Goal: Information Seeking & Learning: Check status

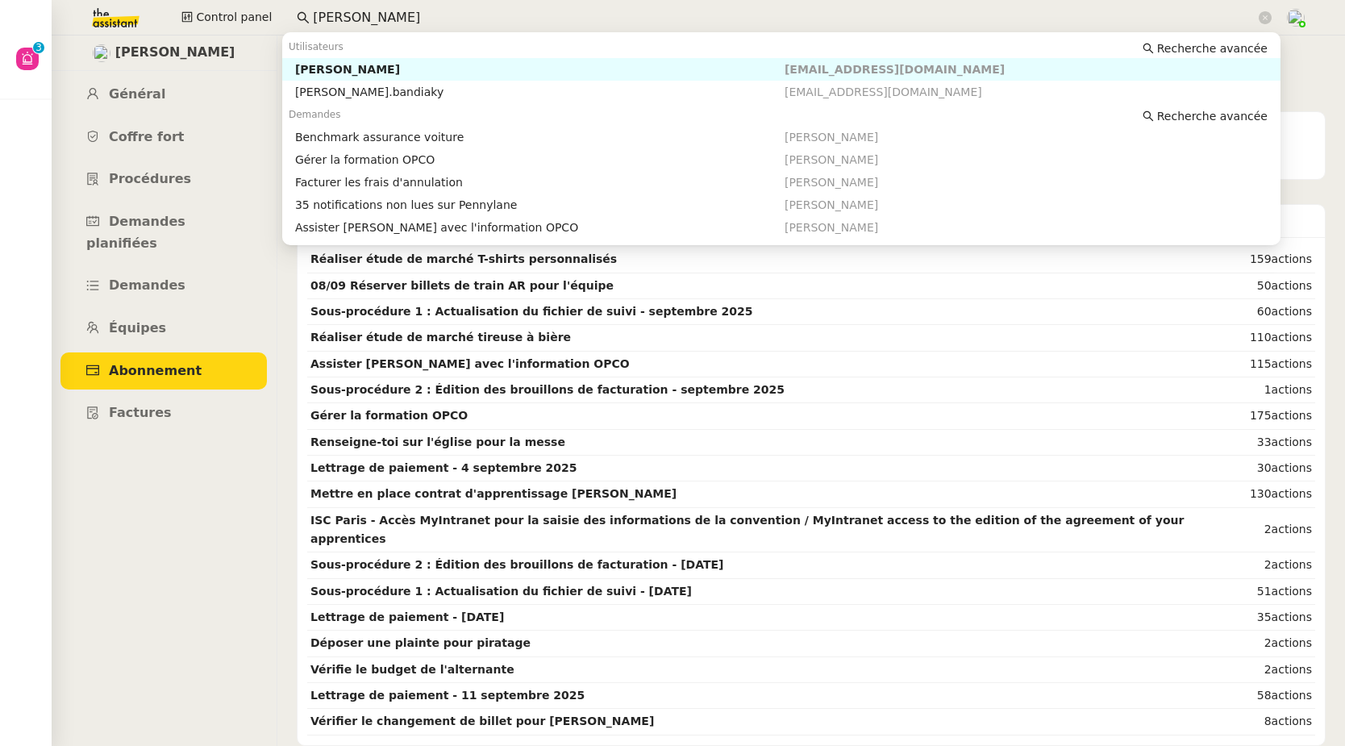
drag, startPoint x: 377, startPoint y: 17, endPoint x: 298, endPoint y: 26, distance: 79.5
click at [298, 26] on nz-input-group "[PERSON_NAME]" at bounding box center [784, 18] width 993 height 24
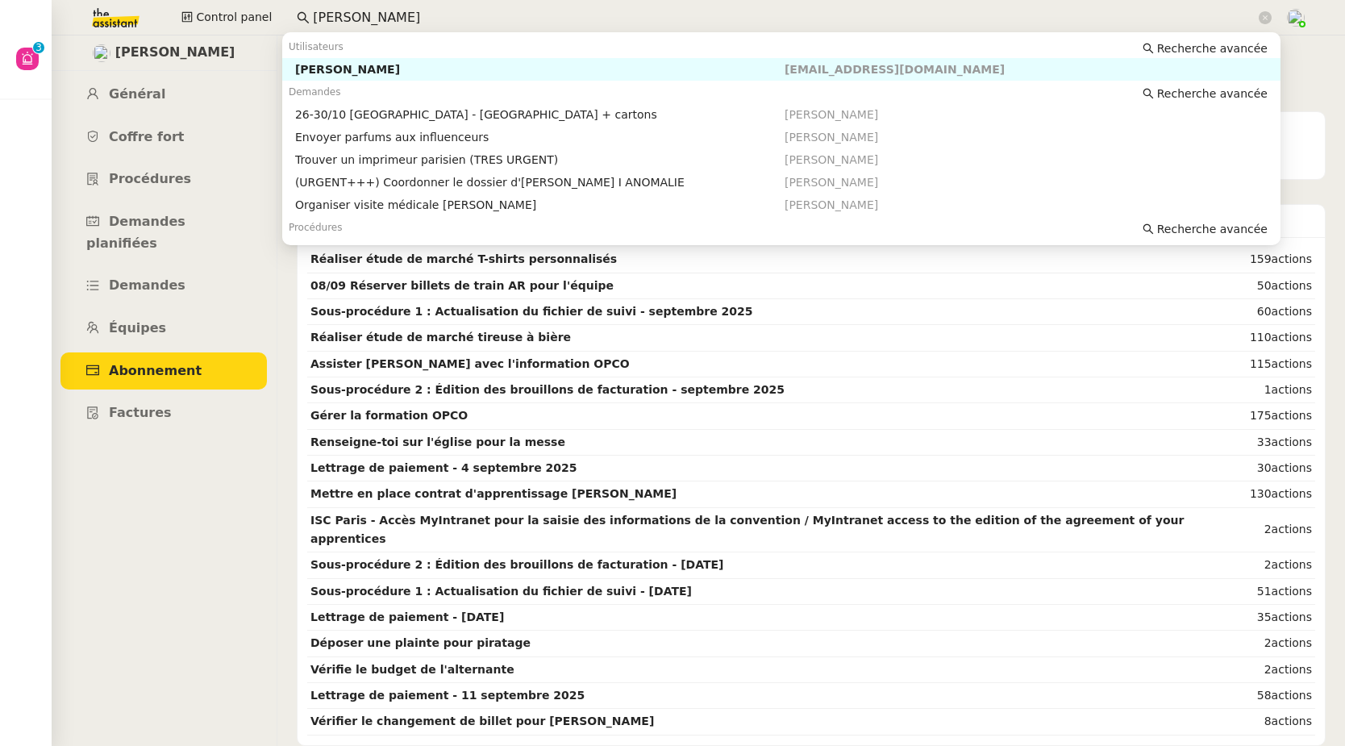
click at [411, 70] on div "[PERSON_NAME]" at bounding box center [540, 69] width 490 height 15
type input "[PERSON_NAME]"
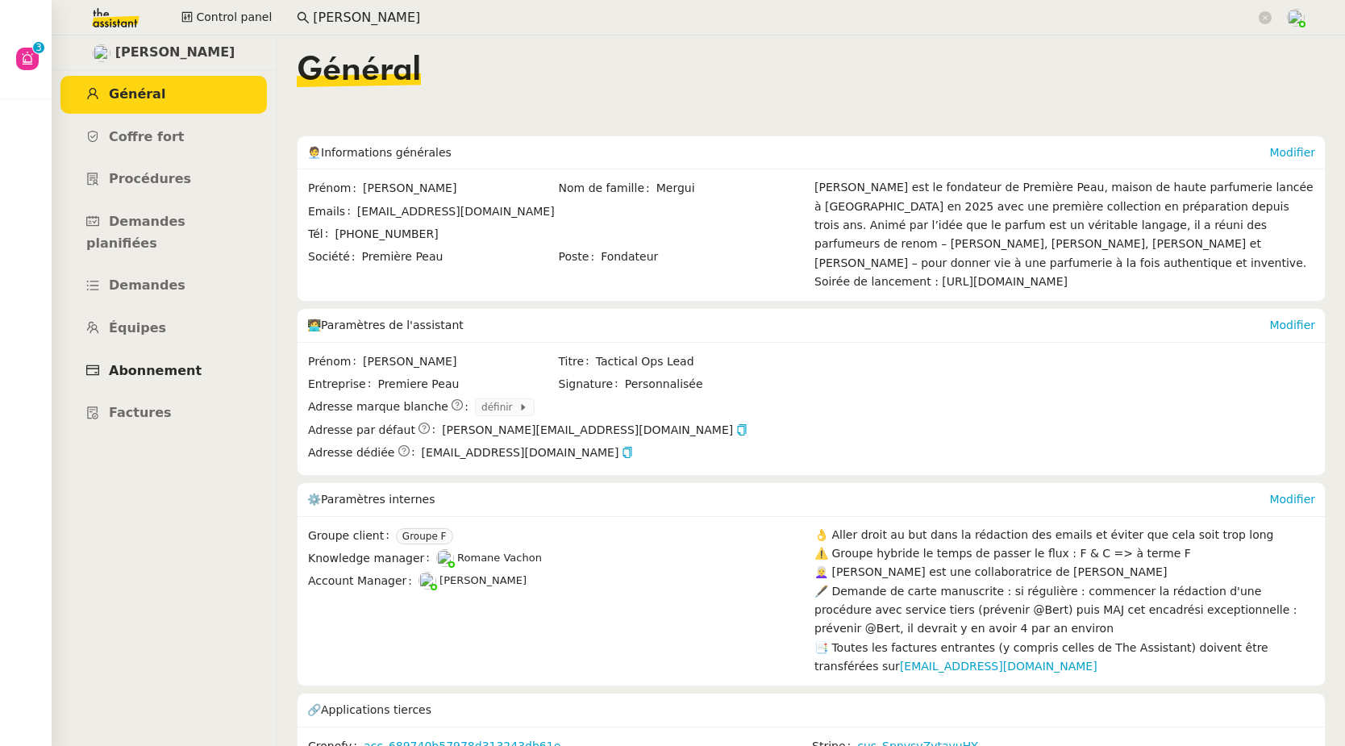
click at [163, 363] on span "Abonnement" at bounding box center [155, 370] width 93 height 15
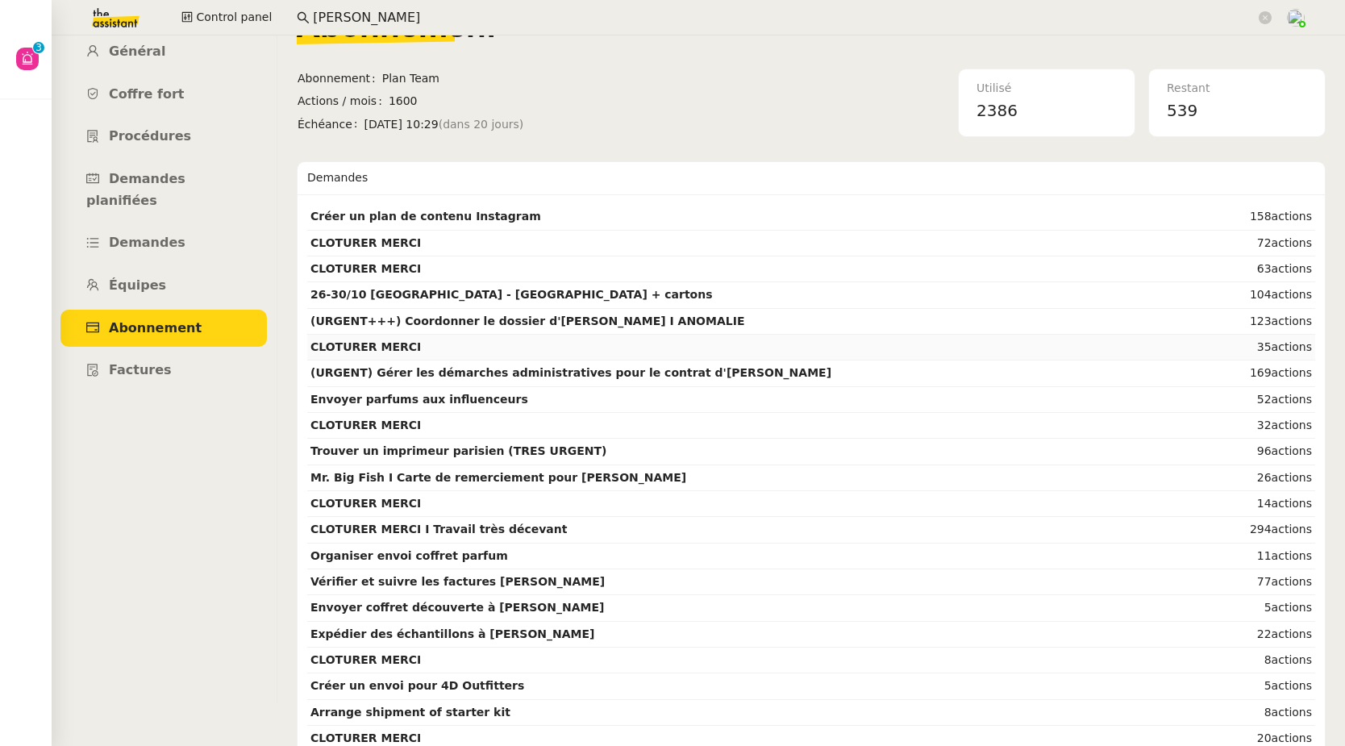
scroll to position [45, 0]
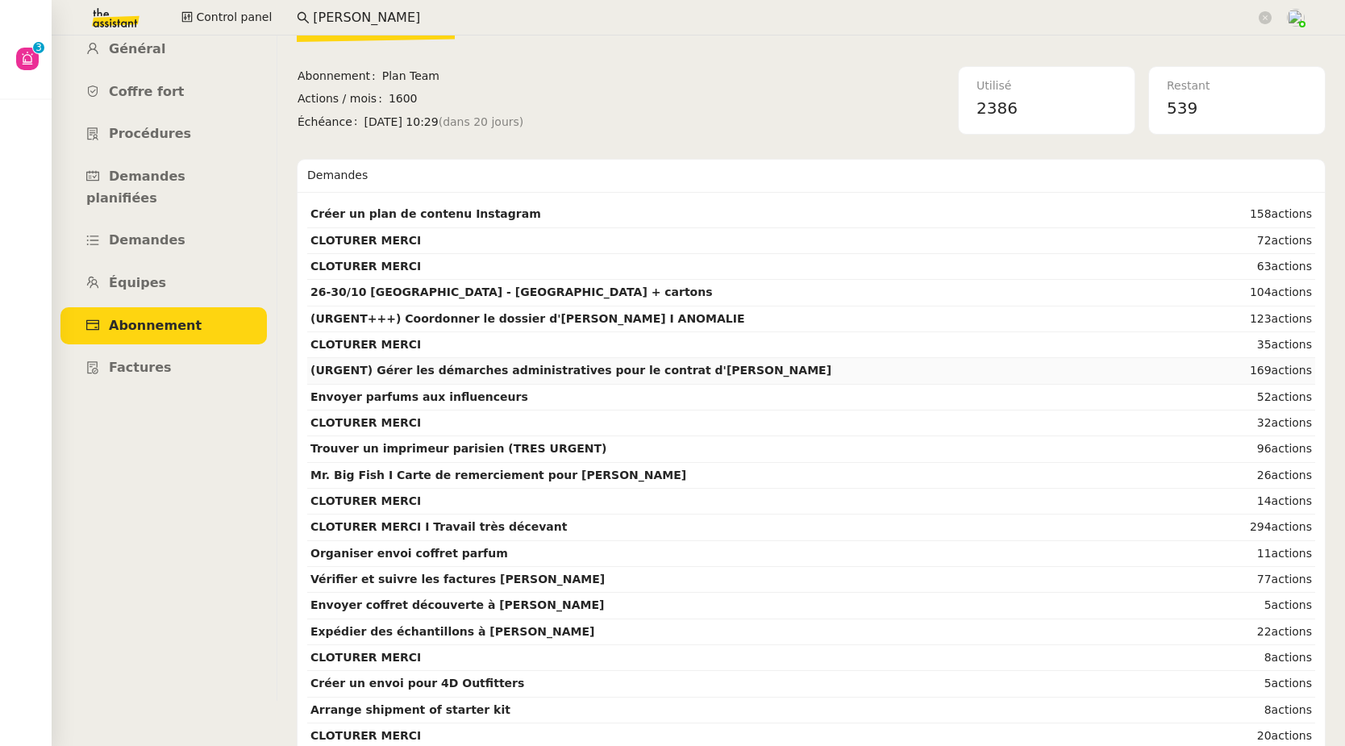
click at [438, 366] on strong "(URGENT) Gérer les démarches administratives pour le contrat d'[PERSON_NAME]" at bounding box center [571, 370] width 521 height 13
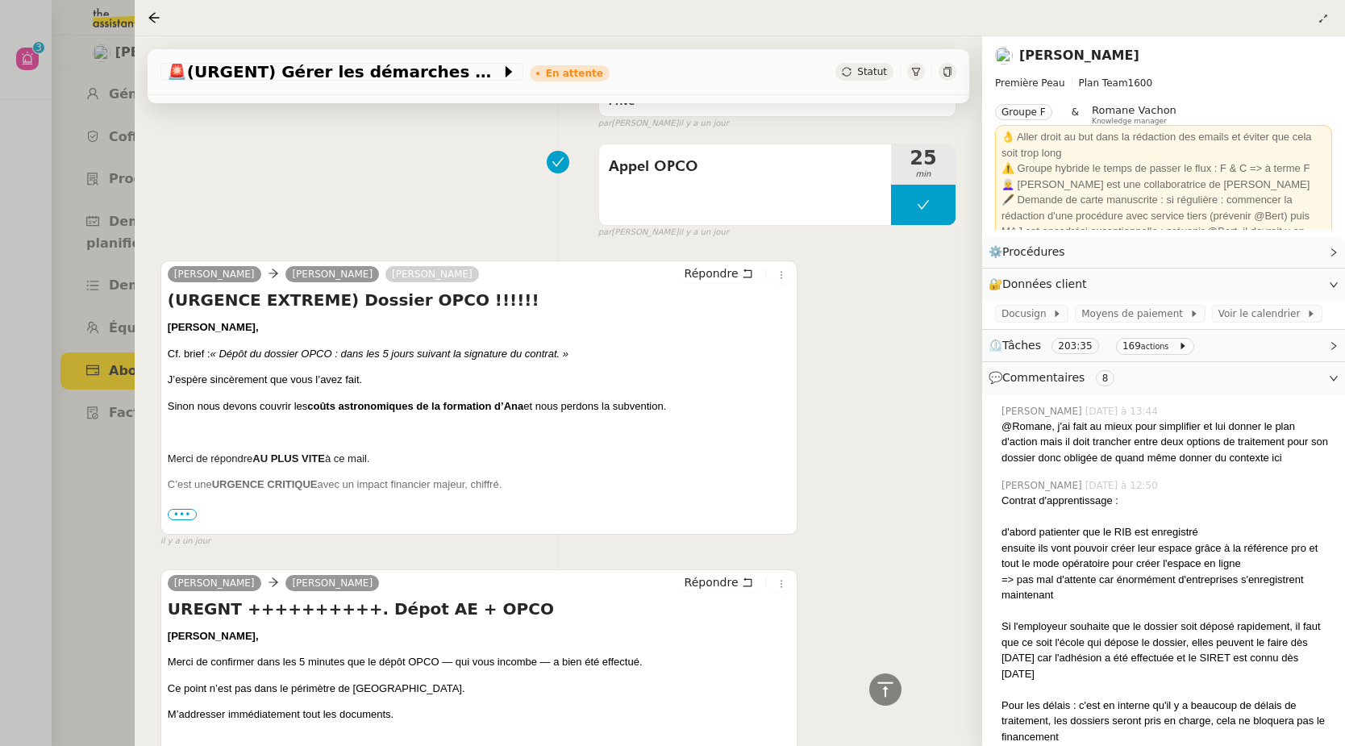
scroll to position [1432, 0]
click at [190, 519] on span "•••" at bounding box center [182, 512] width 29 height 11
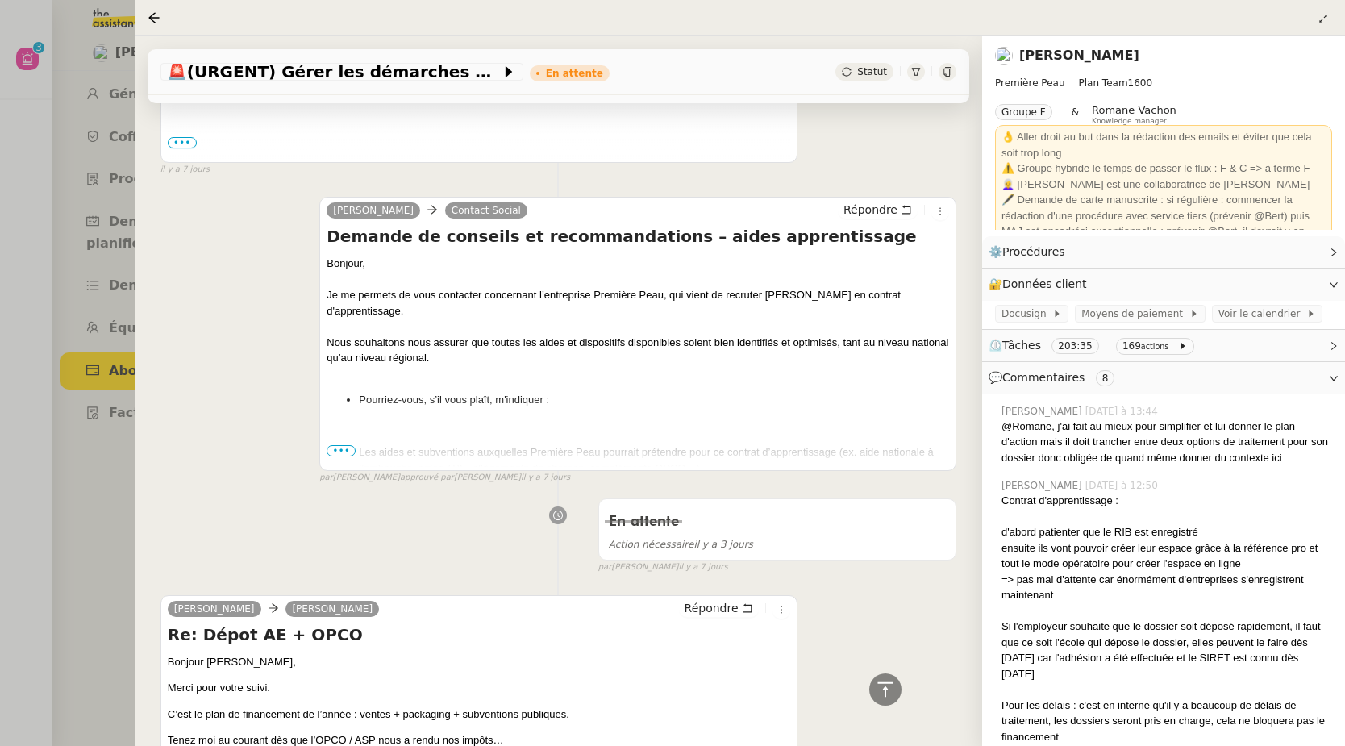
scroll to position [5384, 0]
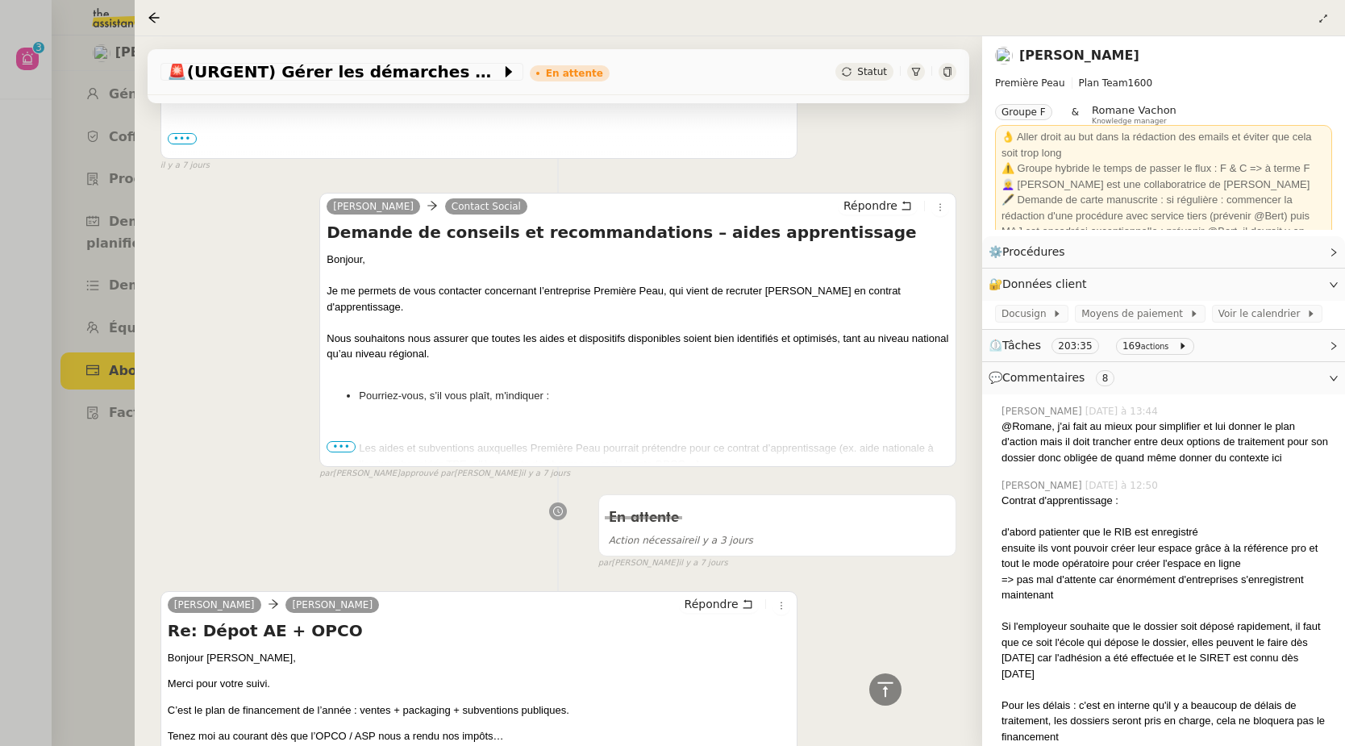
click at [342, 453] on span "•••" at bounding box center [341, 446] width 29 height 11
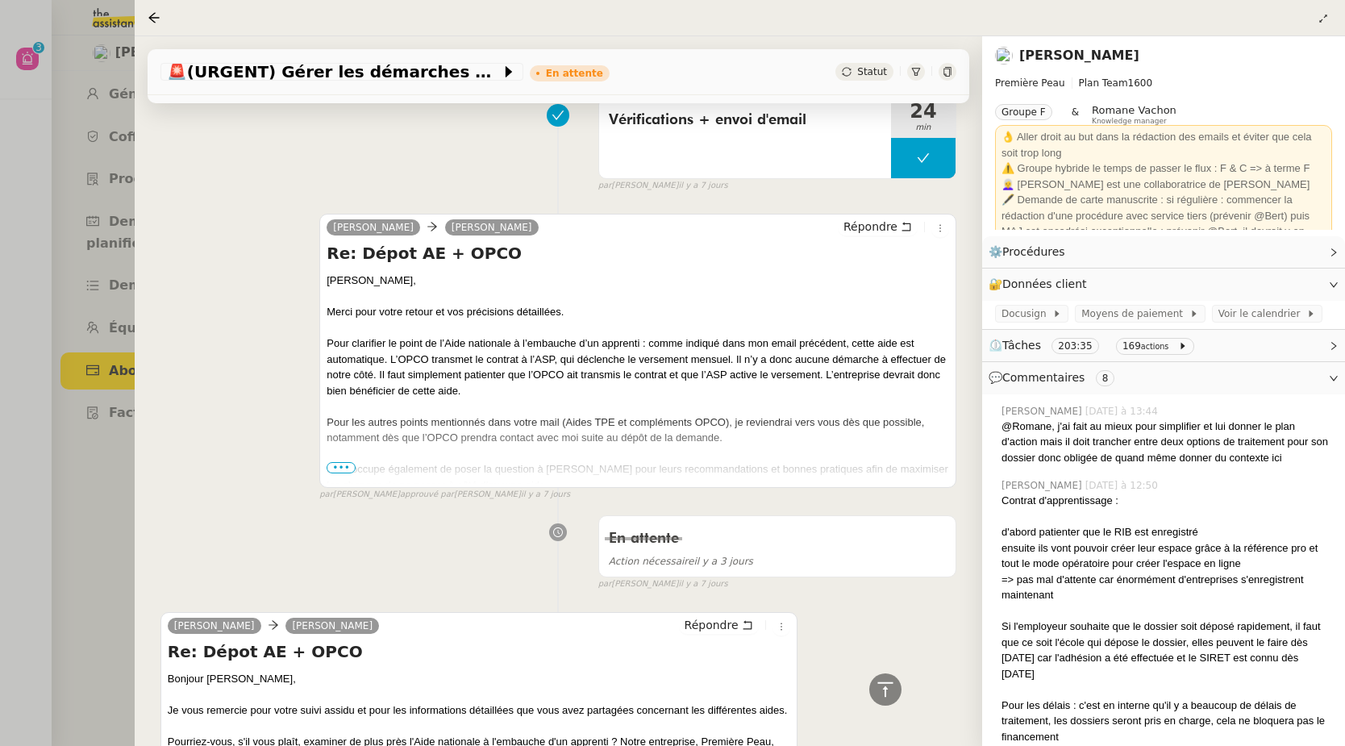
scroll to position [6341, 0]
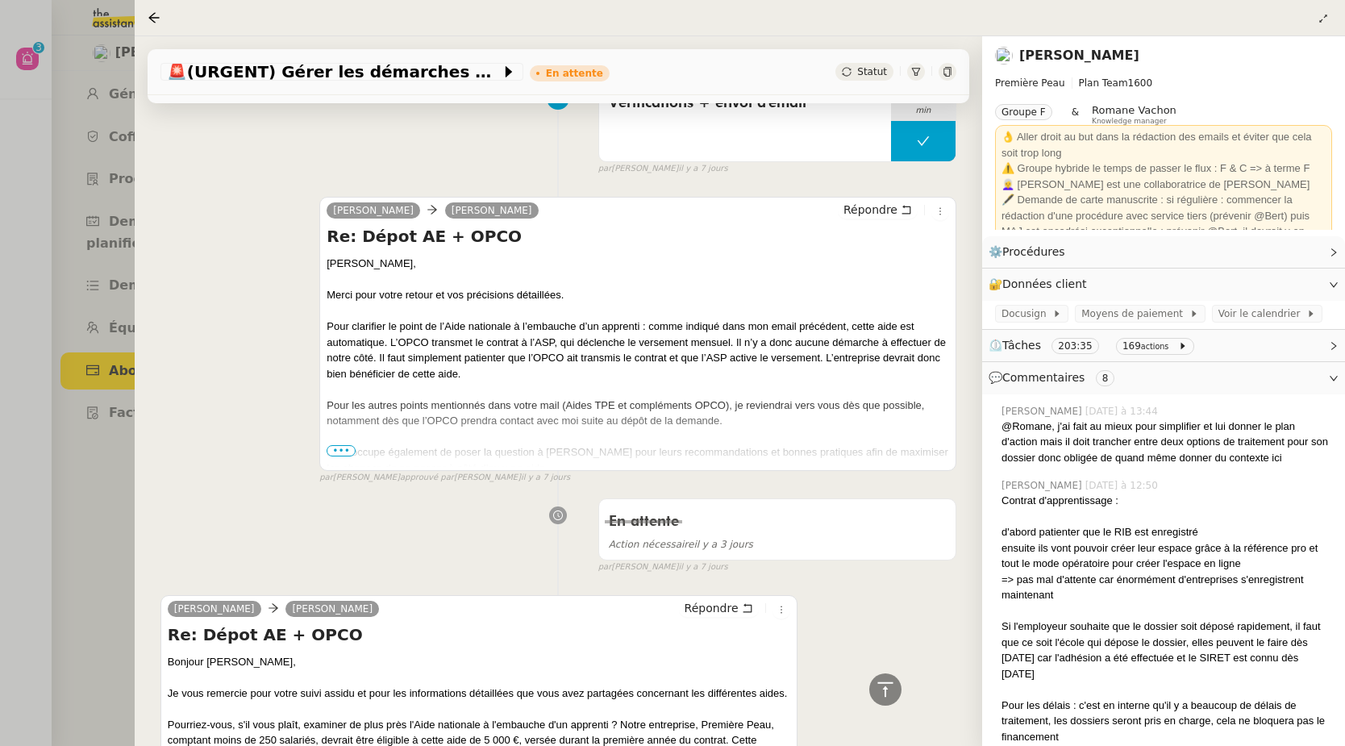
click at [344, 457] on span "•••" at bounding box center [341, 450] width 29 height 11
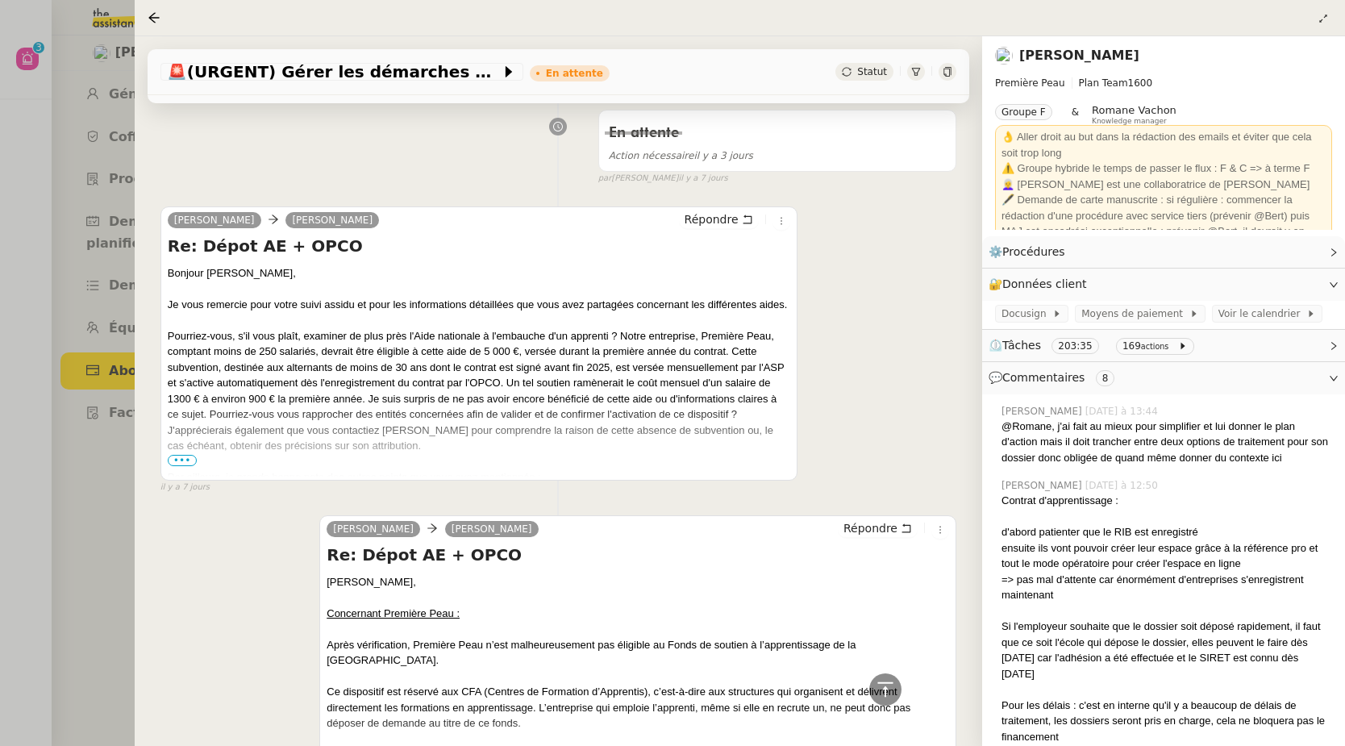
scroll to position [7639, 0]
click at [193, 464] on span "•••" at bounding box center [182, 458] width 29 height 11
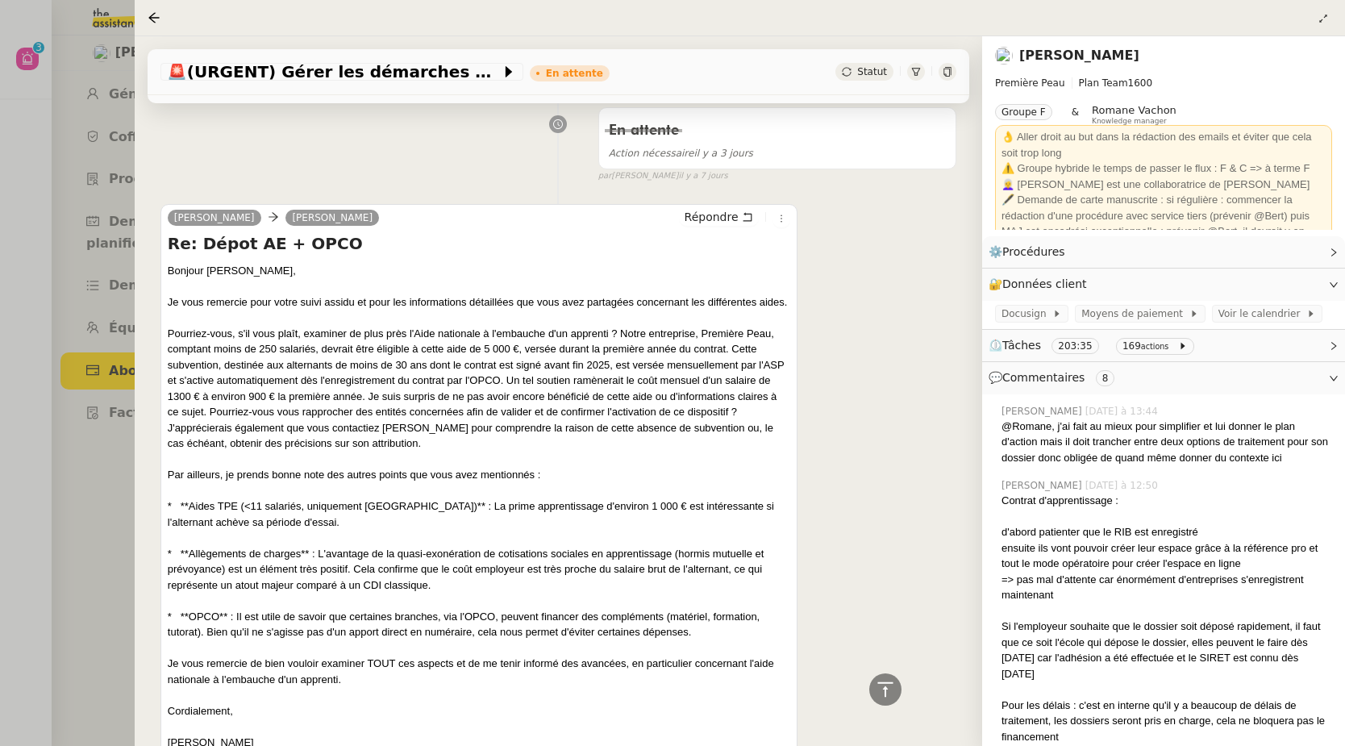
click at [97, 485] on div at bounding box center [672, 373] width 1345 height 746
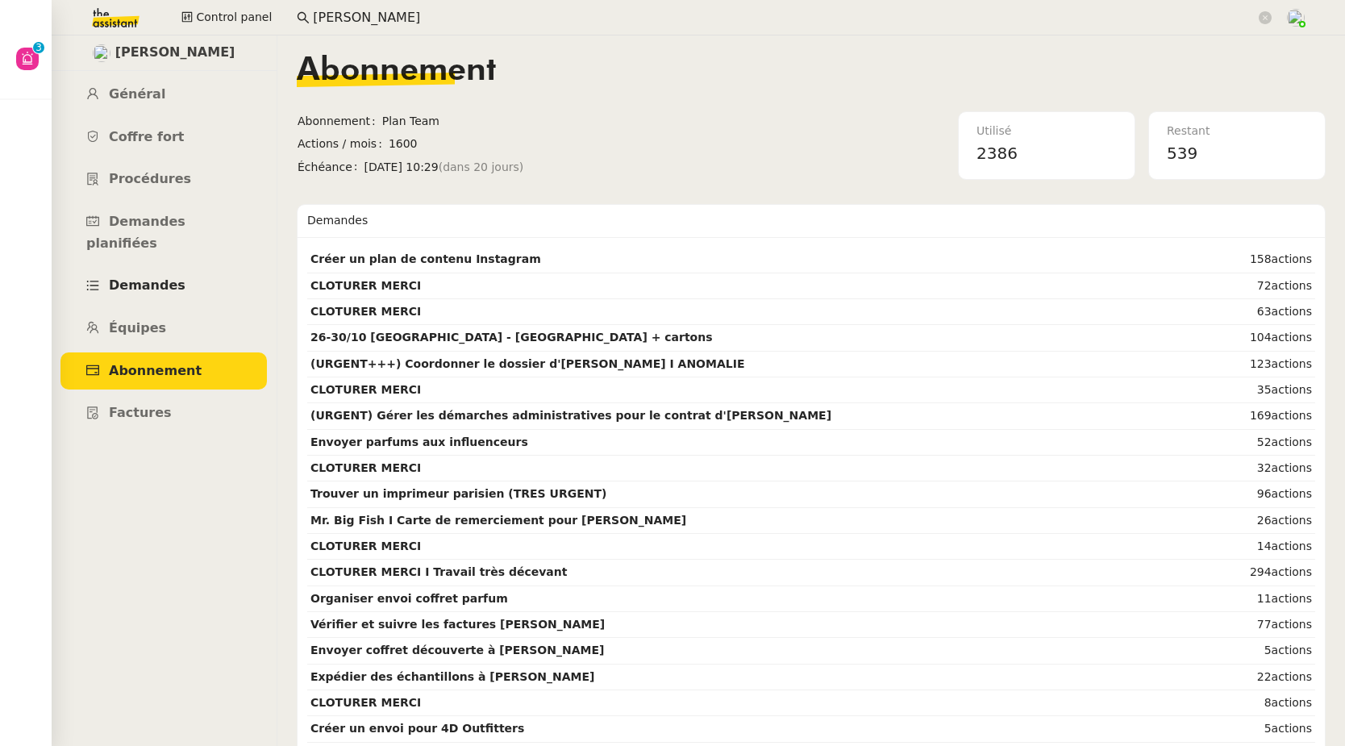
click at [135, 277] on span "Demandes" at bounding box center [147, 284] width 77 height 15
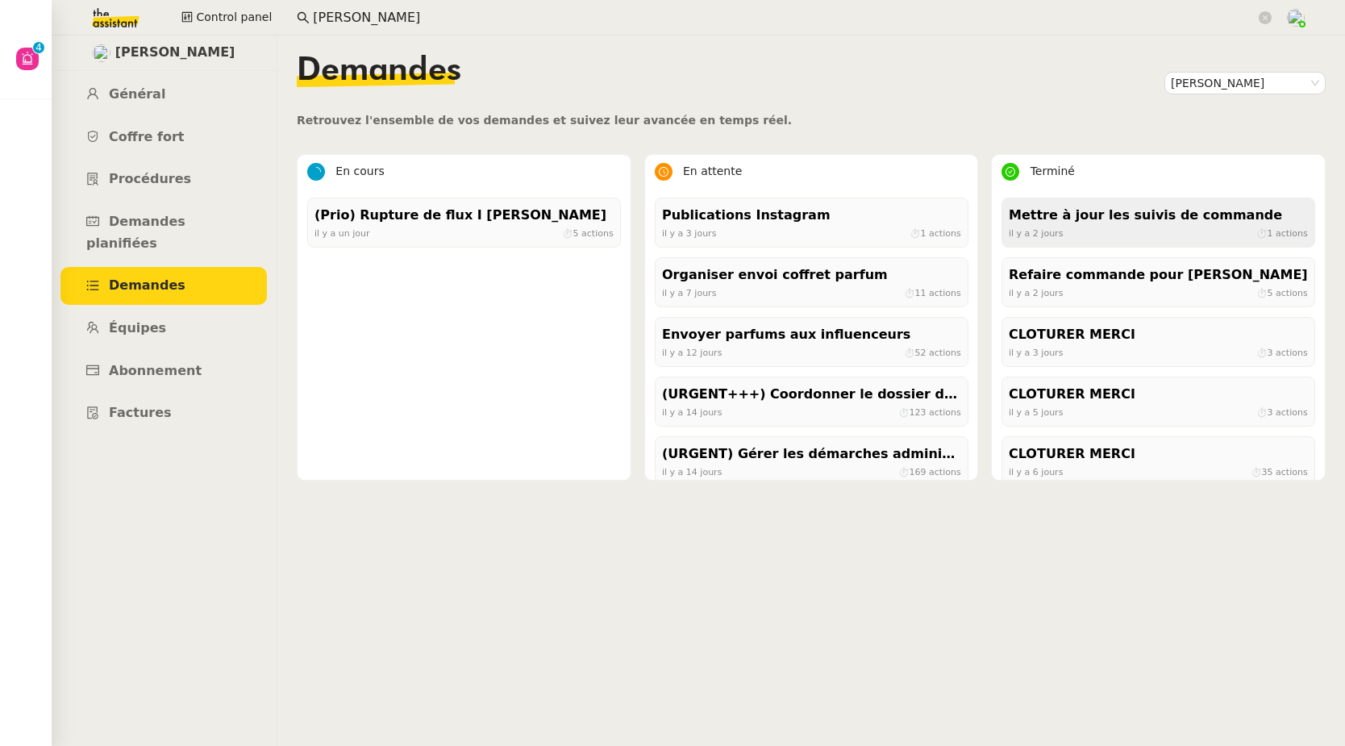
click at [1053, 218] on div "Mettre à jour les suivis de commande" at bounding box center [1158, 216] width 299 height 22
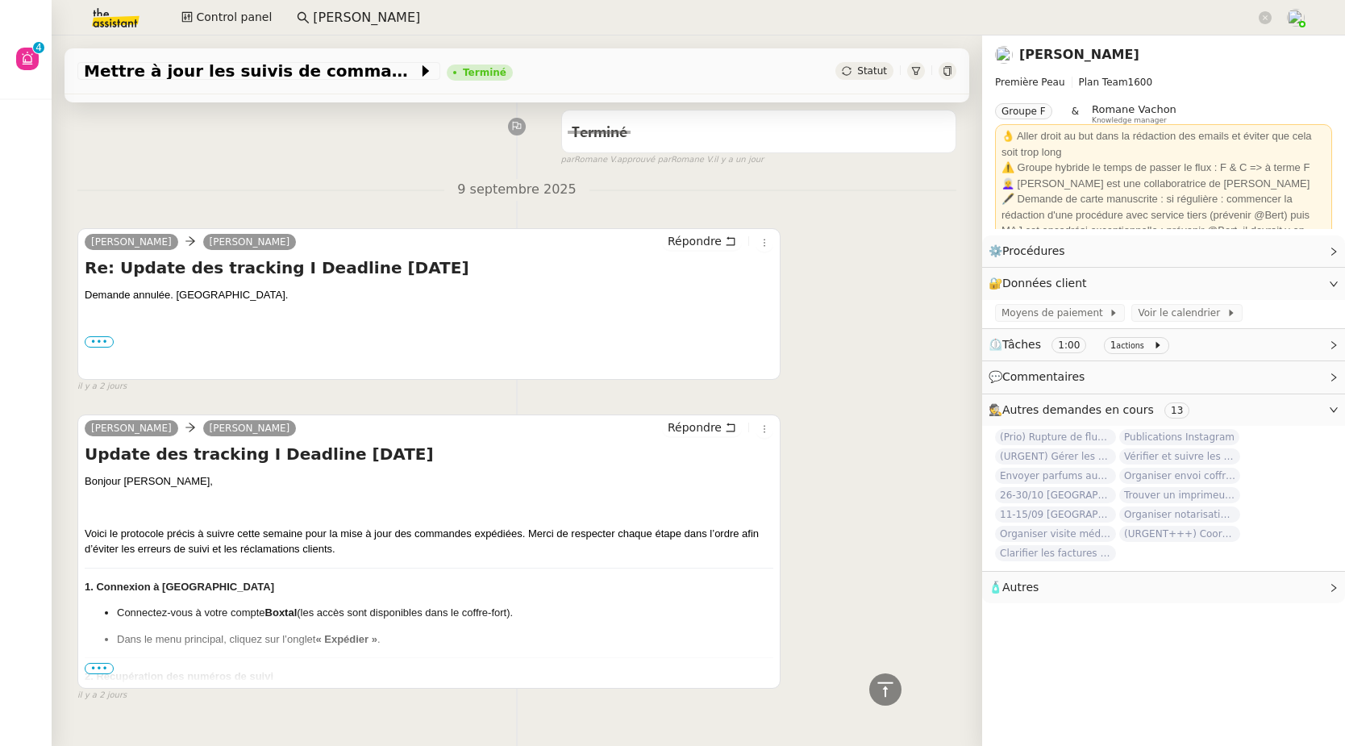
scroll to position [617, 0]
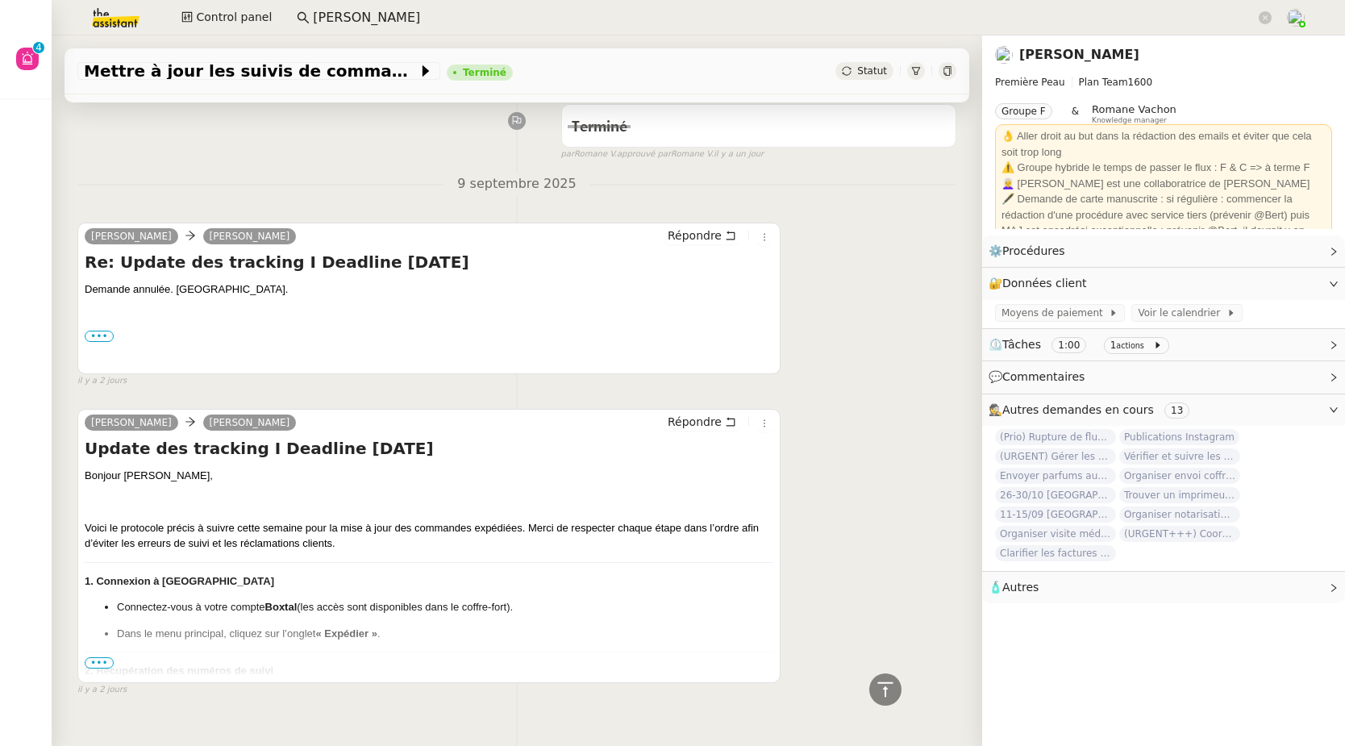
click at [103, 664] on span "•••" at bounding box center [99, 662] width 29 height 11
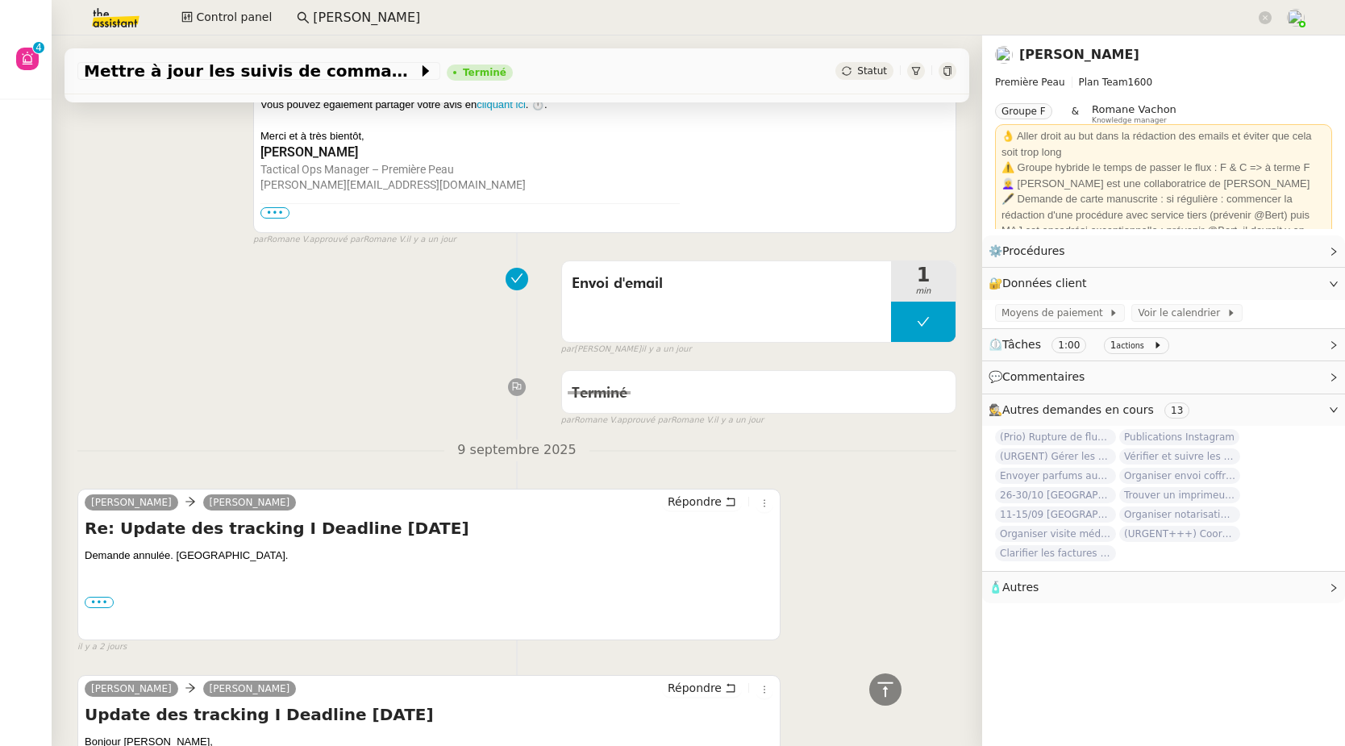
scroll to position [0, 0]
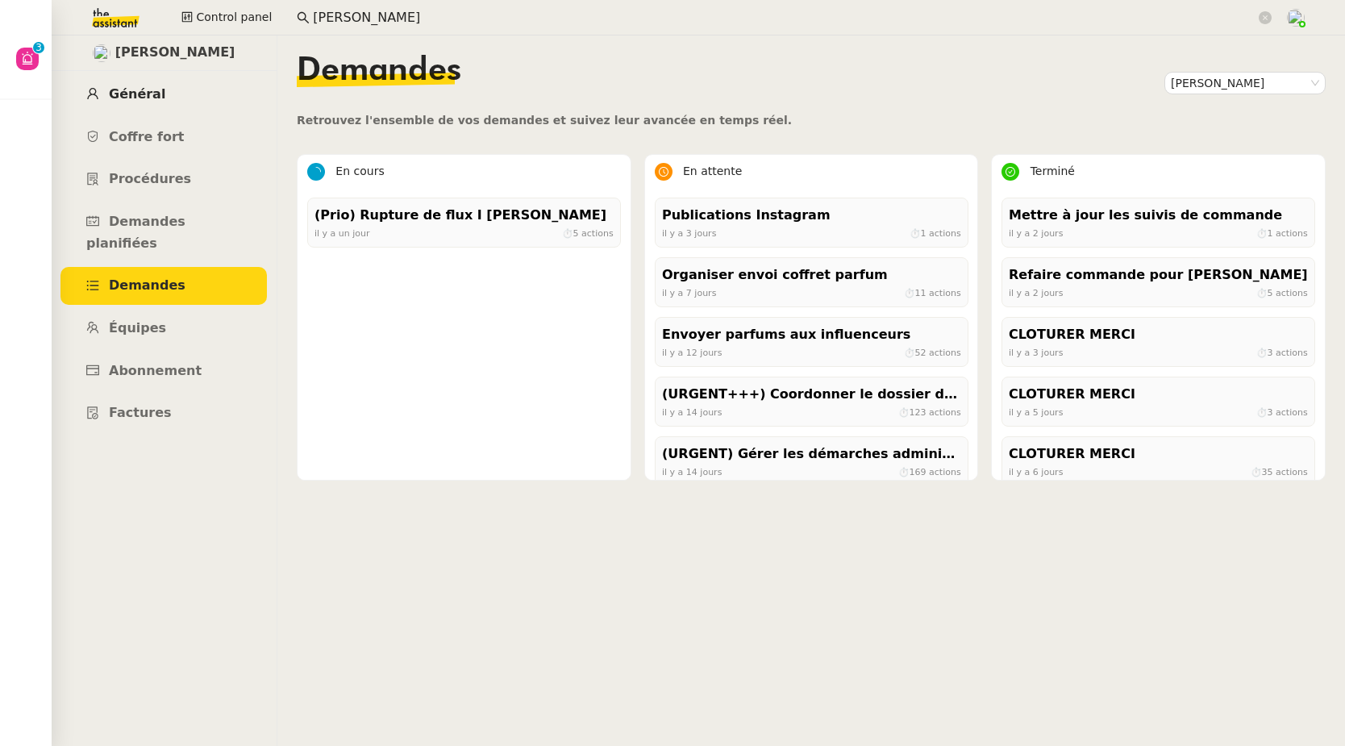
click at [136, 100] on span "Général" at bounding box center [137, 93] width 56 height 15
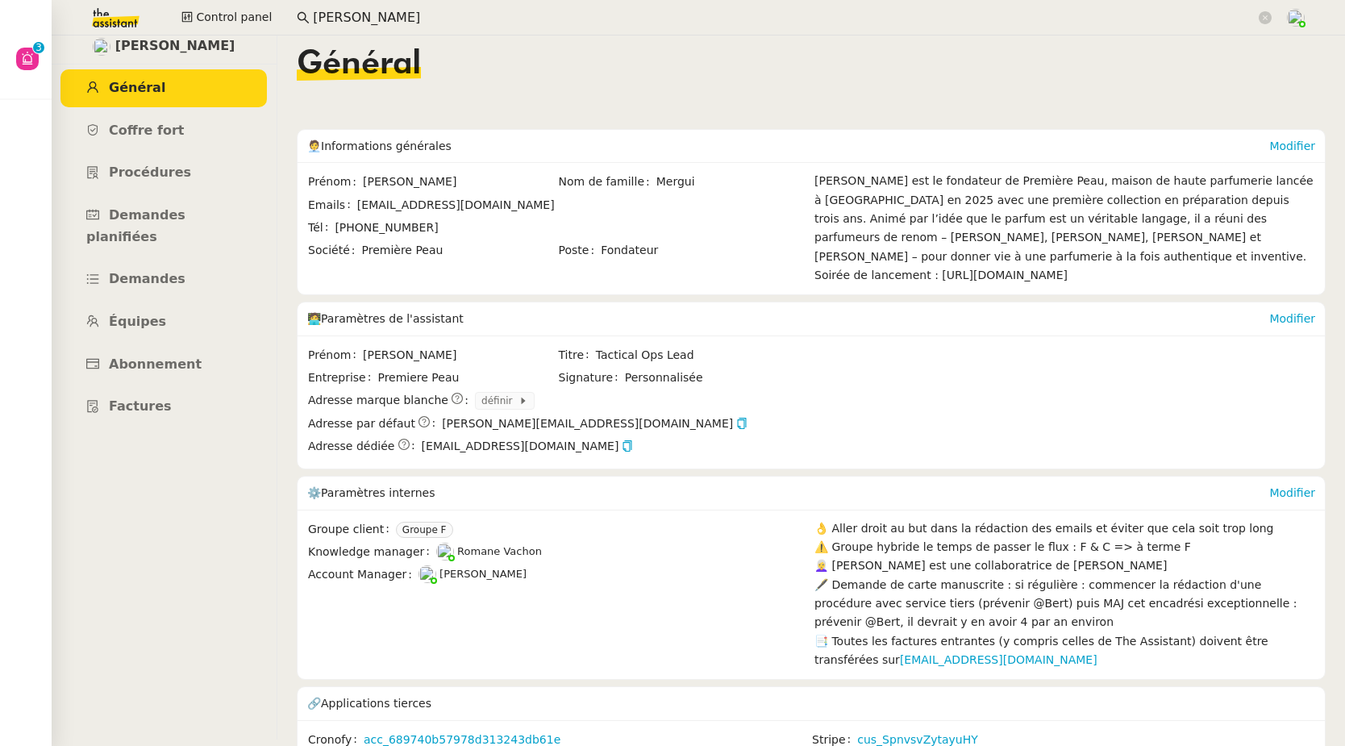
scroll to position [52, 0]
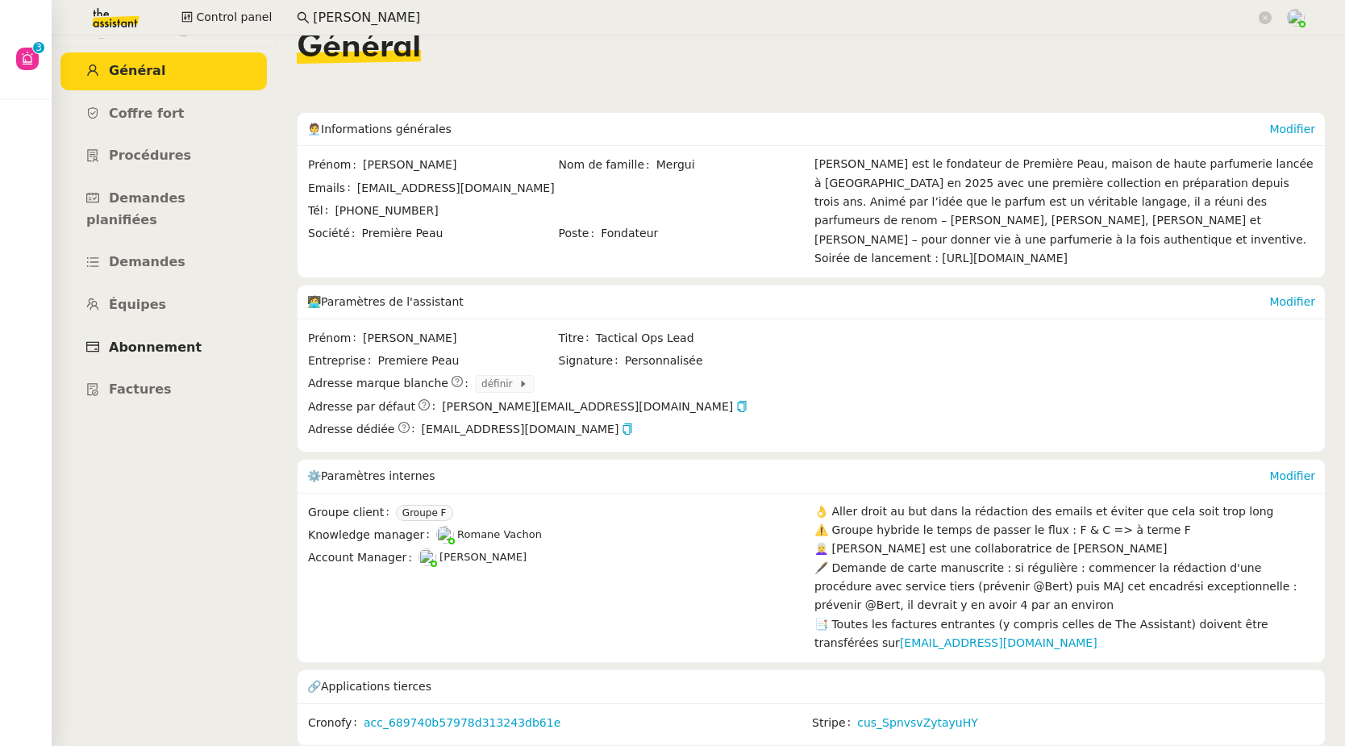
click at [174, 340] on span "Abonnement" at bounding box center [155, 347] width 93 height 15
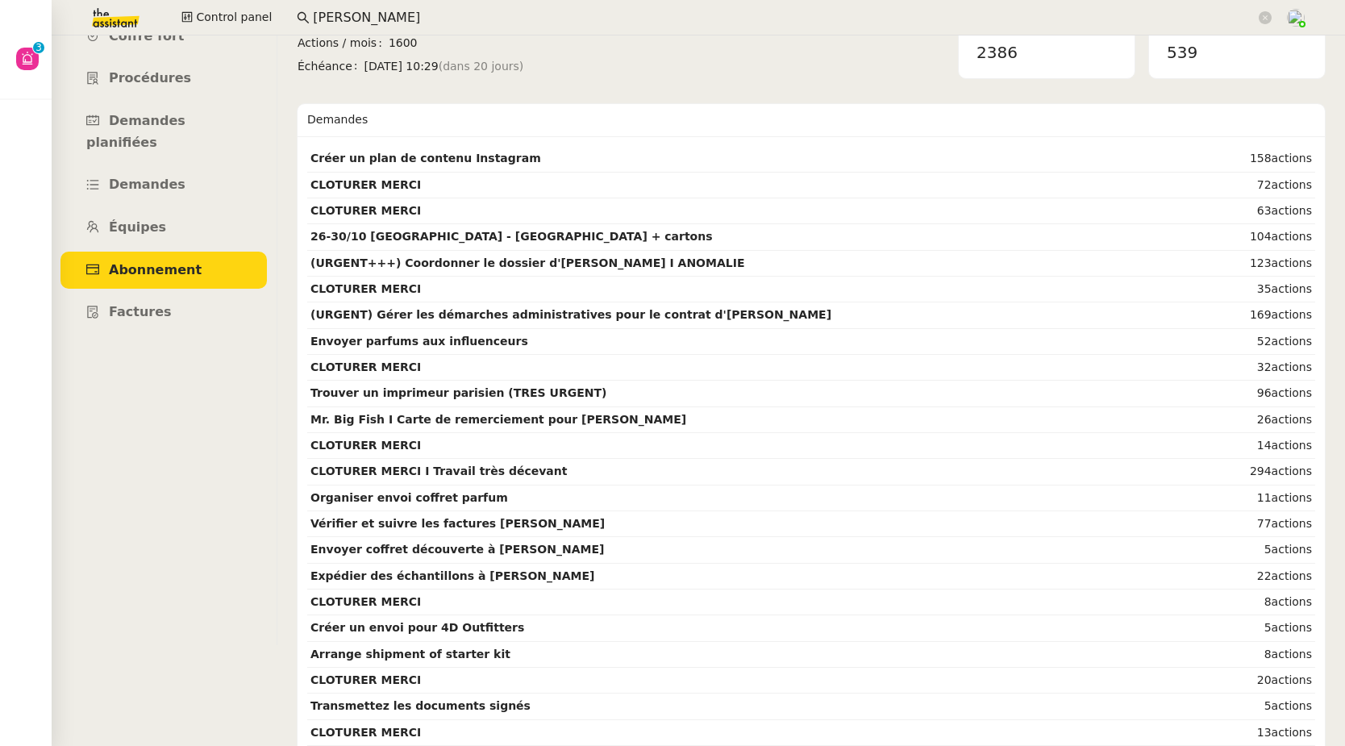
scroll to position [190, 0]
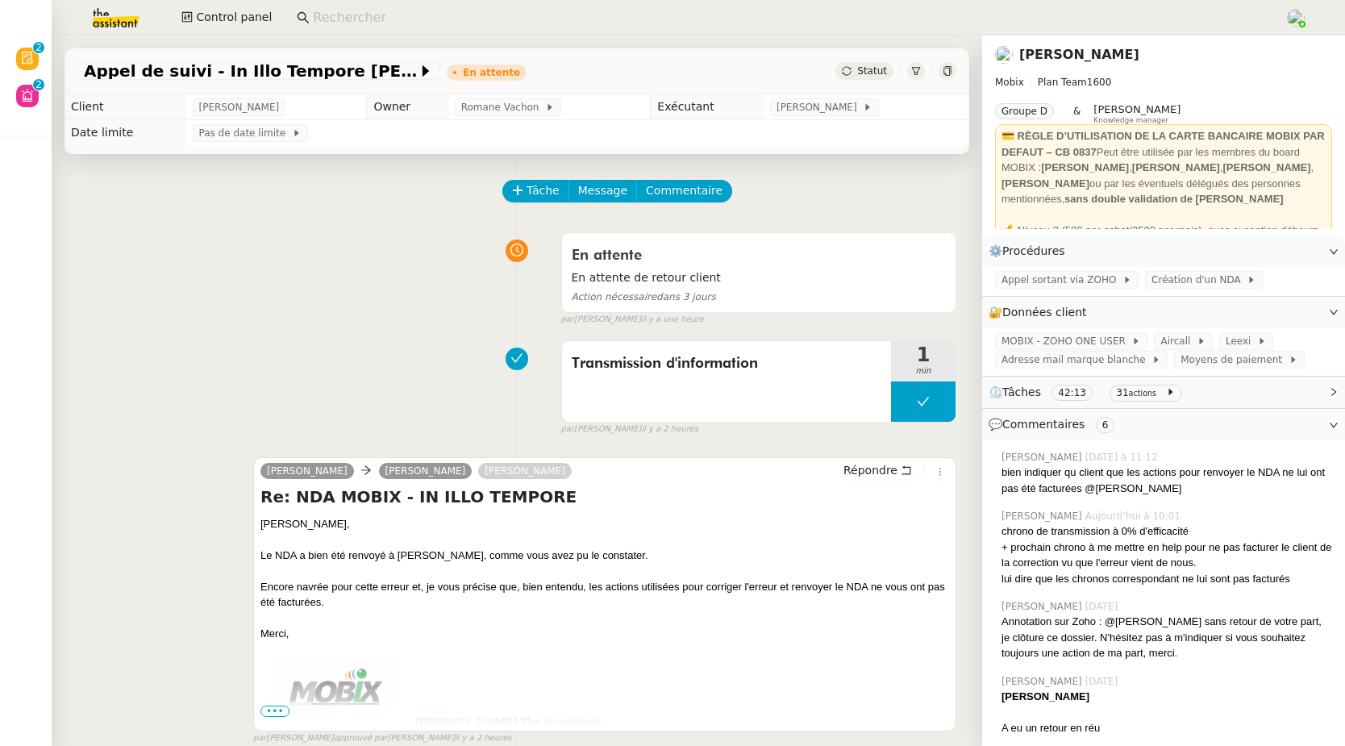
click at [382, 25] on input at bounding box center [791, 18] width 956 height 22
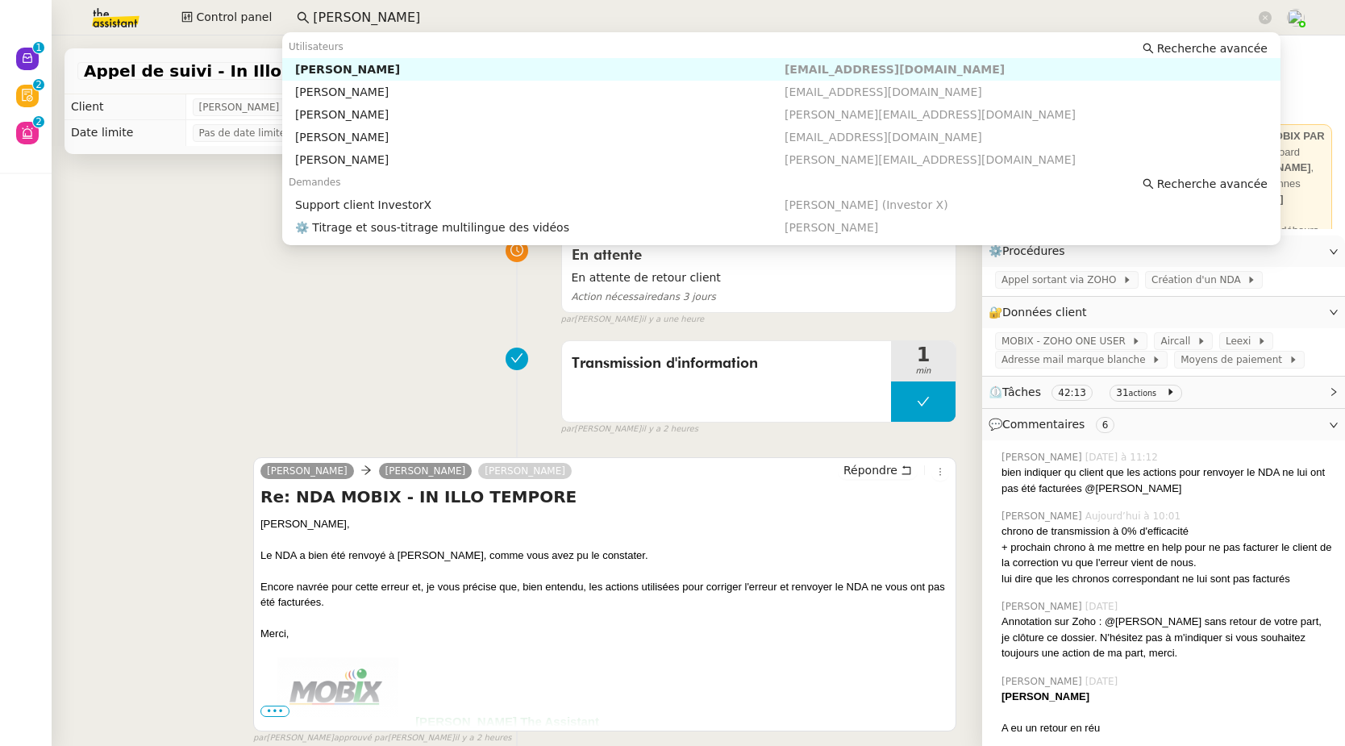
click at [420, 67] on div "Benjamin Delahaye" at bounding box center [540, 69] width 490 height 15
type input "benjamin de"
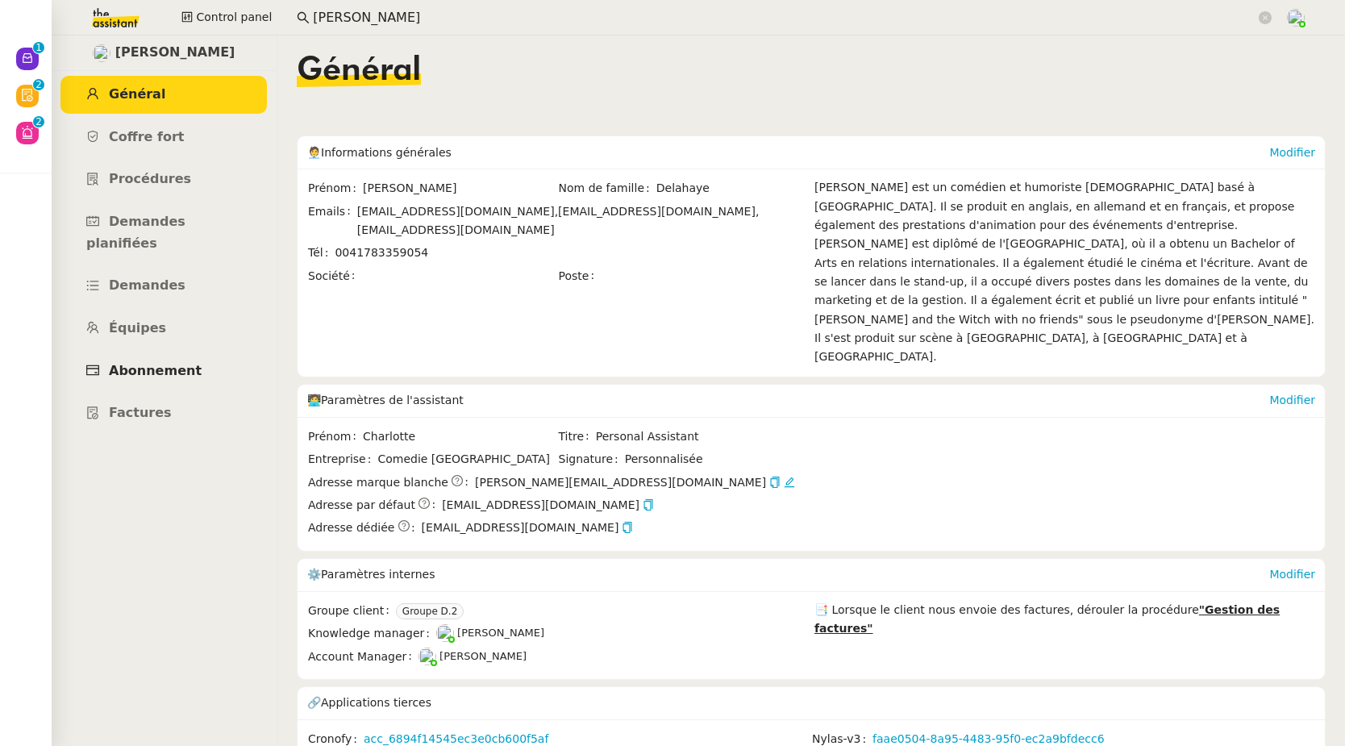
click at [165, 363] on span "Abonnement" at bounding box center [155, 370] width 93 height 15
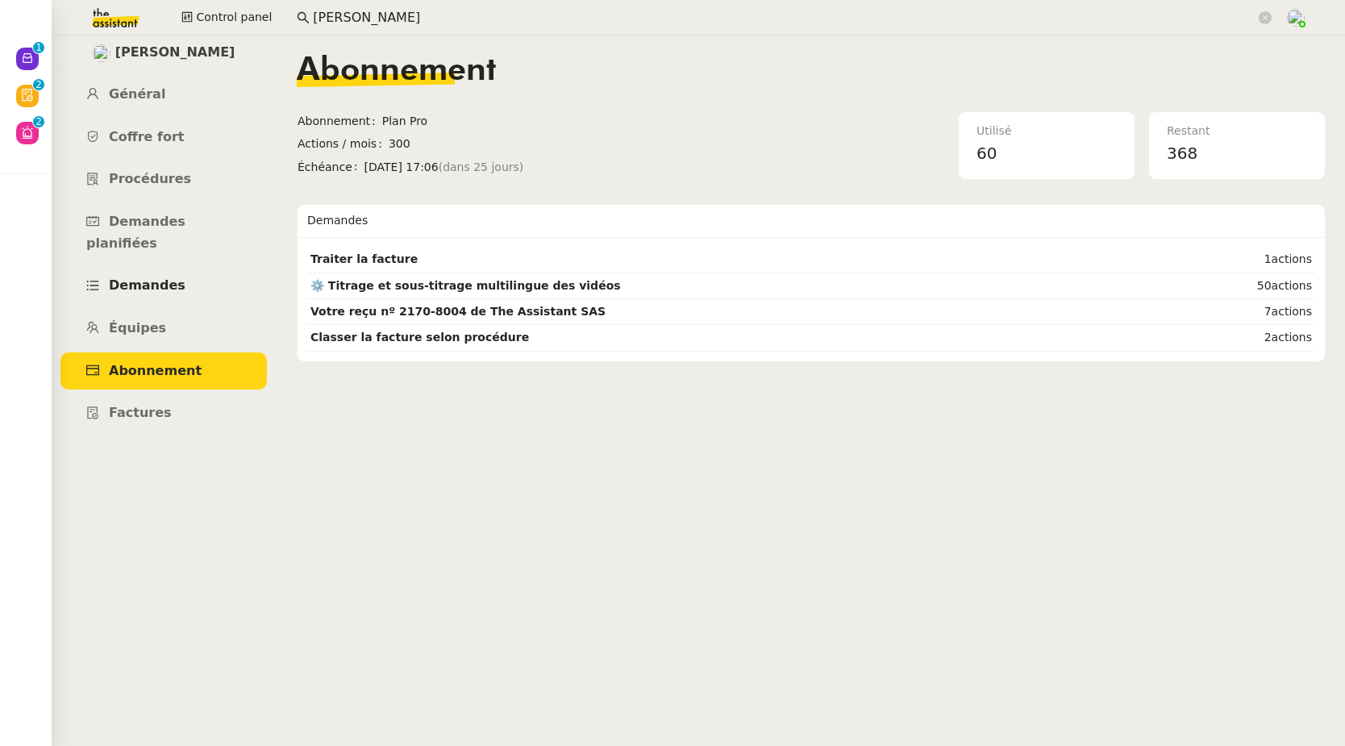
click at [153, 277] on span "Demandes" at bounding box center [147, 284] width 77 height 15
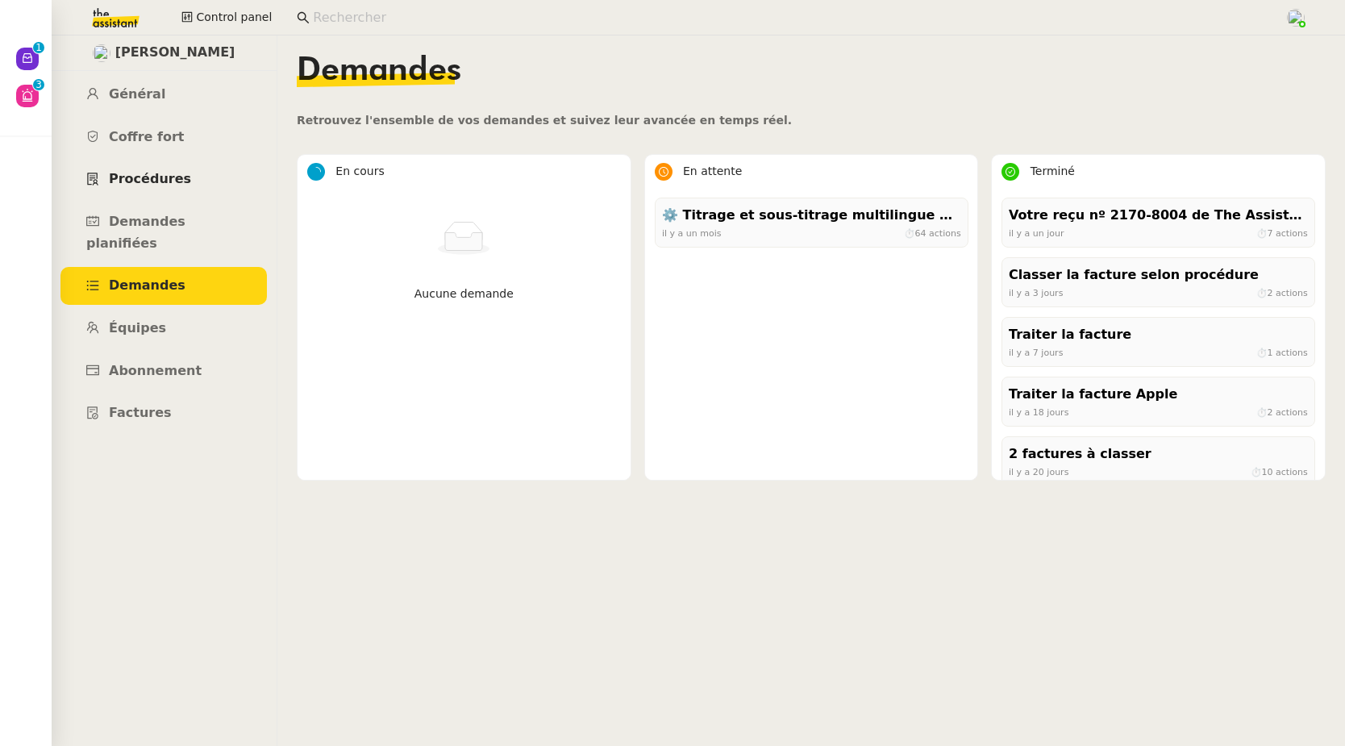
click at [136, 180] on span "Procédures" at bounding box center [150, 178] width 82 height 15
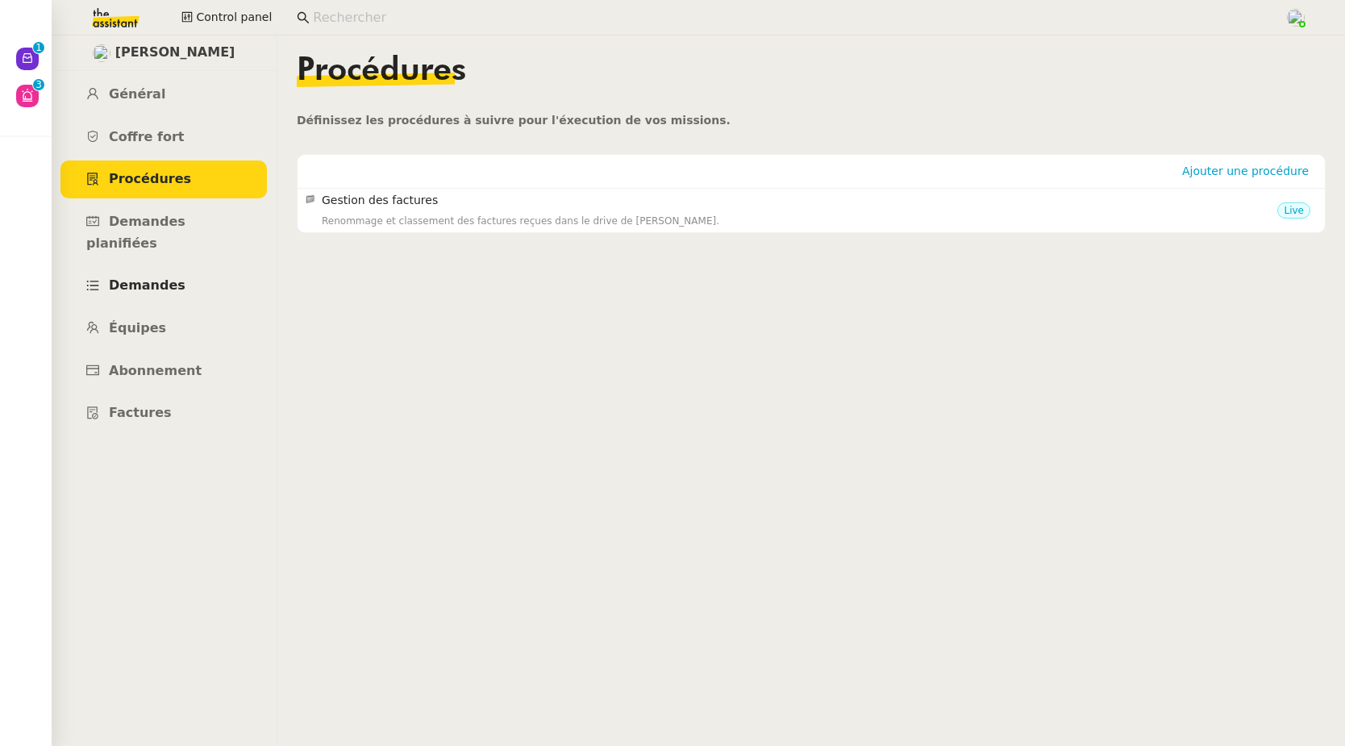
click at [159, 277] on span "Demandes" at bounding box center [147, 284] width 77 height 15
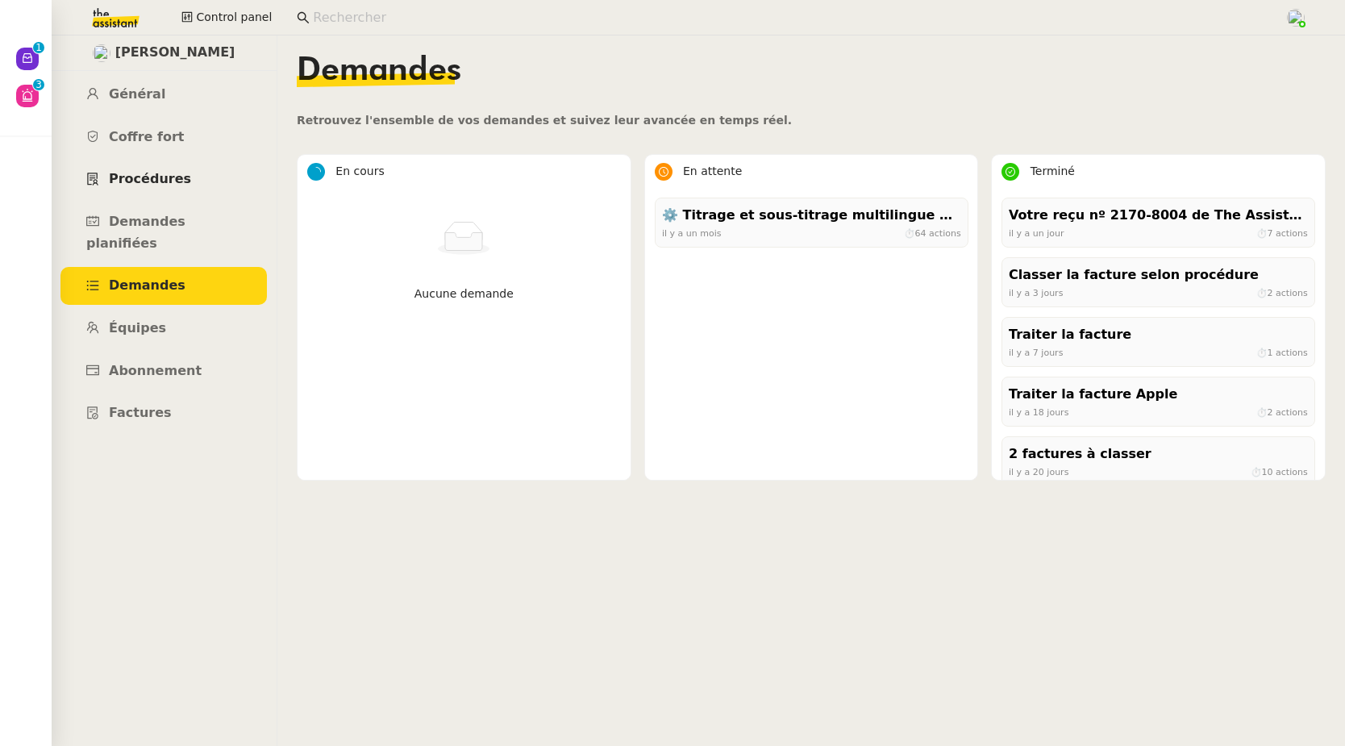
click at [148, 180] on span "Procédures" at bounding box center [150, 178] width 82 height 15
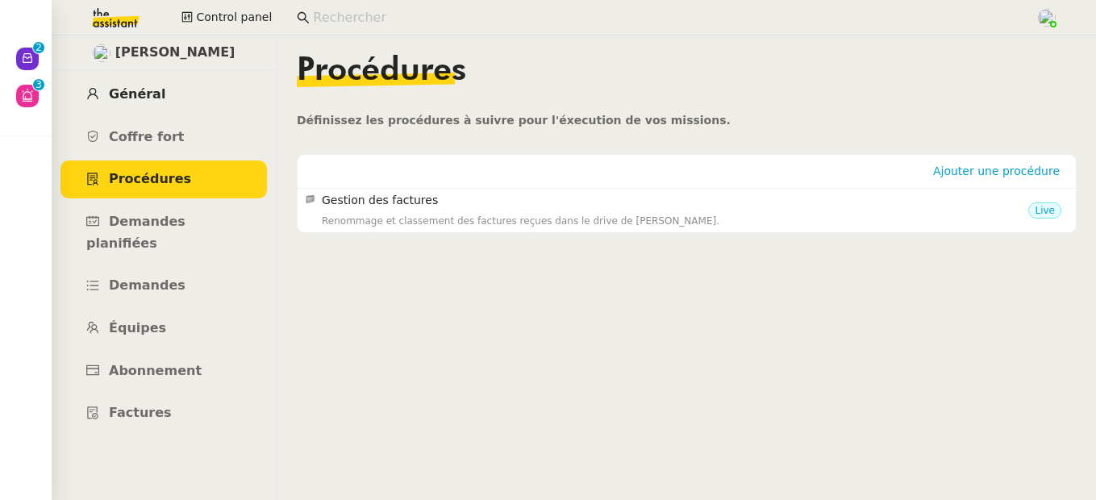
click at [149, 92] on span "Général" at bounding box center [137, 93] width 56 height 15
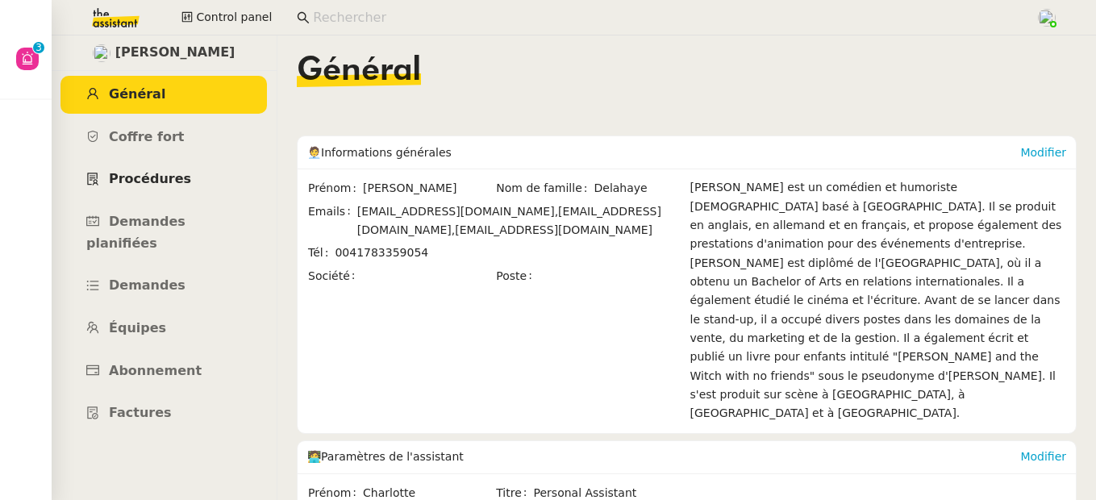
click at [152, 177] on span "Procédures" at bounding box center [150, 178] width 82 height 15
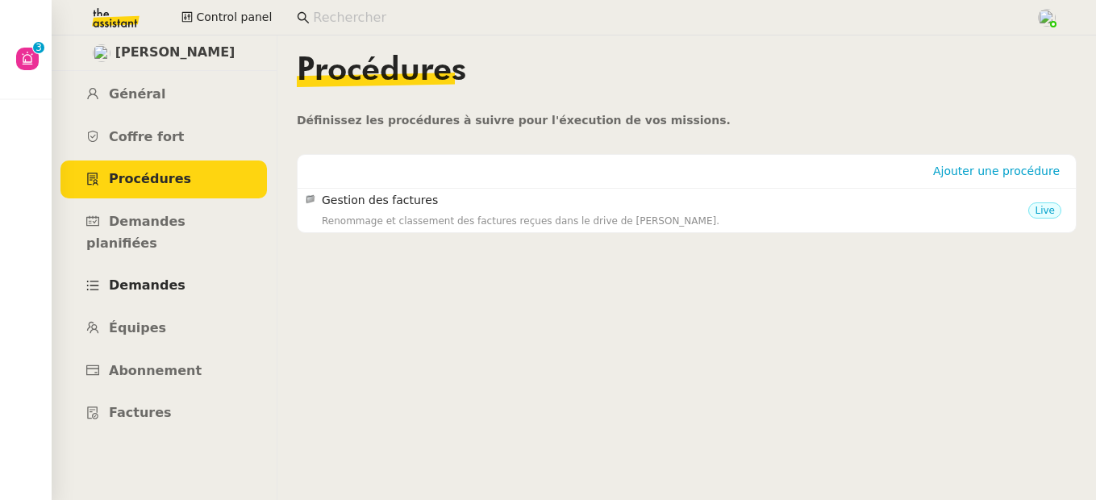
click at [164, 277] on span "Demandes" at bounding box center [147, 284] width 77 height 15
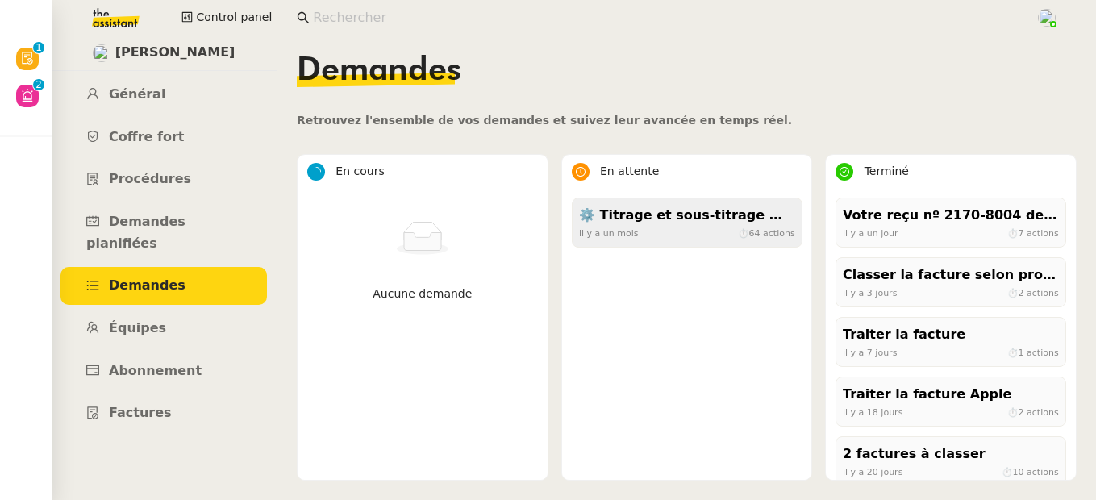
click at [611, 218] on div "⚙️ Titrage et sous-titrage multilingue des vidéos" at bounding box center [687, 216] width 216 height 22
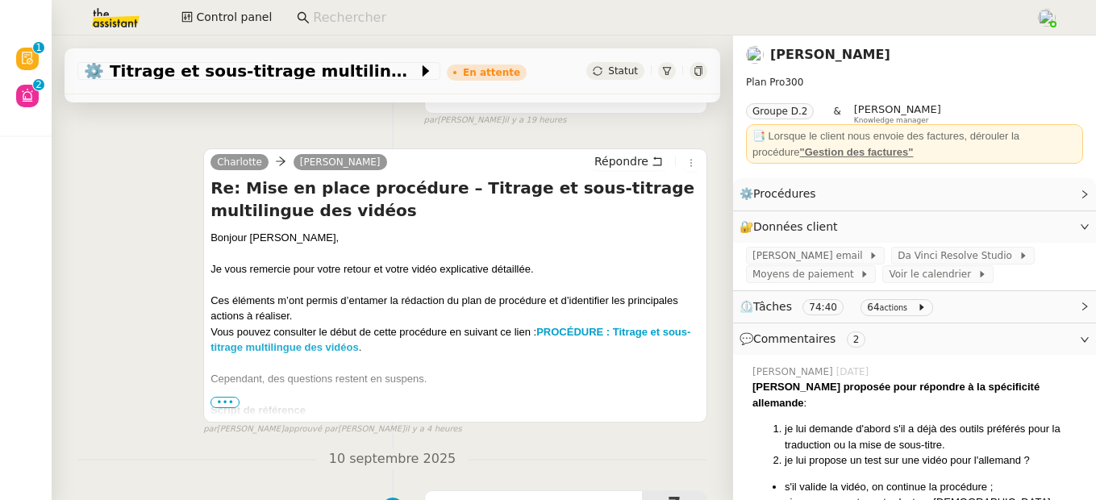
scroll to position [181, 0]
click at [223, 400] on span "•••" at bounding box center [225, 401] width 29 height 11
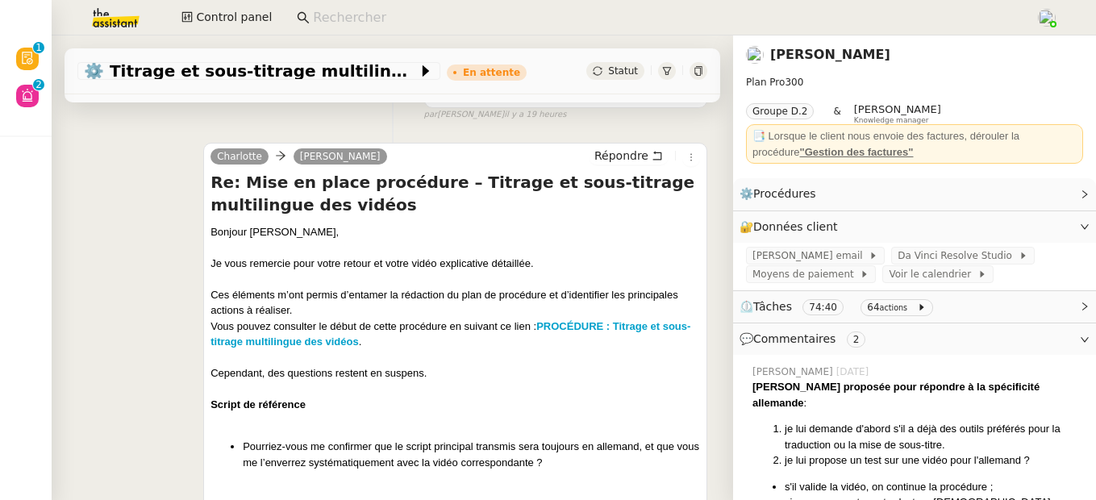
scroll to position [183, 0]
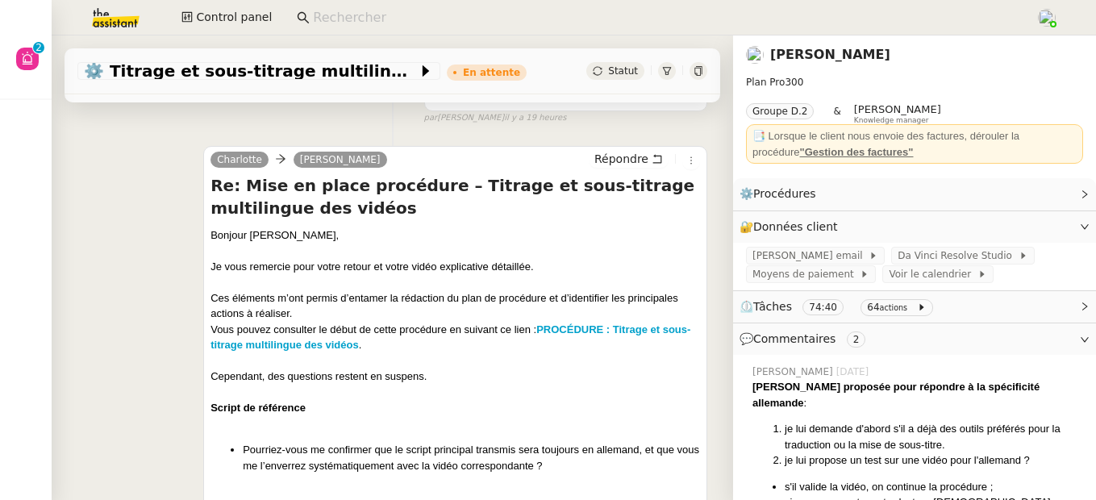
click at [811, 56] on link "Benjamin Delahaye" at bounding box center [830, 54] width 120 height 15
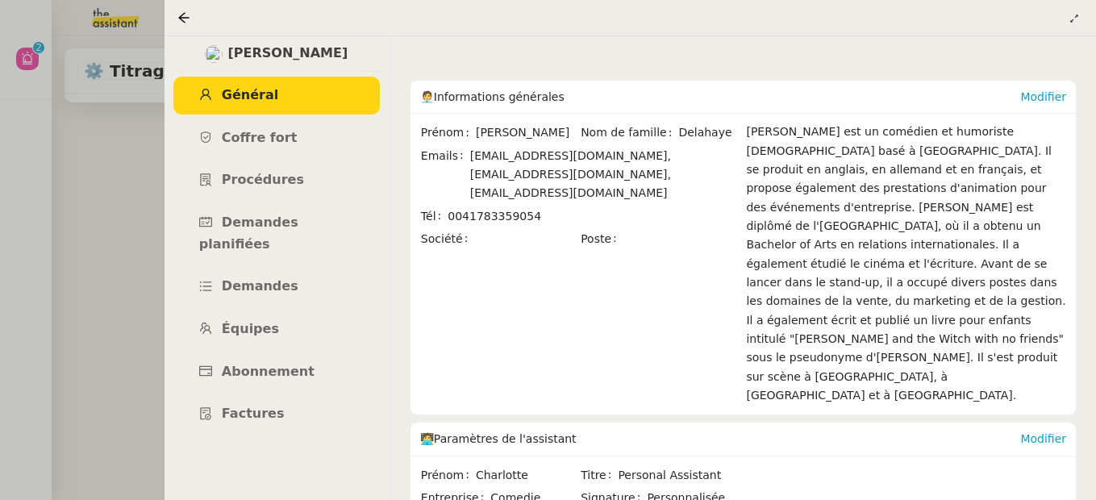
scroll to position [73, 0]
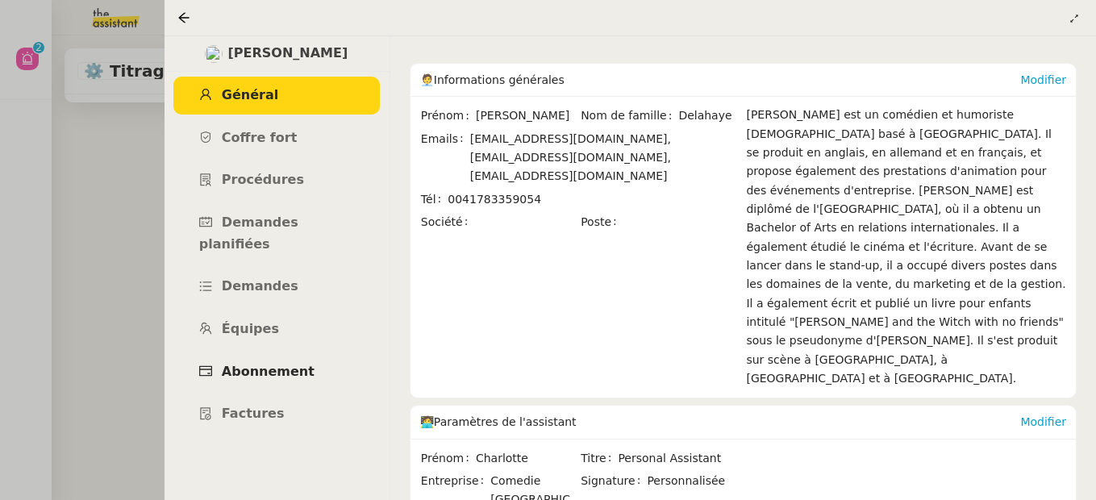
click at [264, 364] on span "Abonnement" at bounding box center [268, 371] width 93 height 15
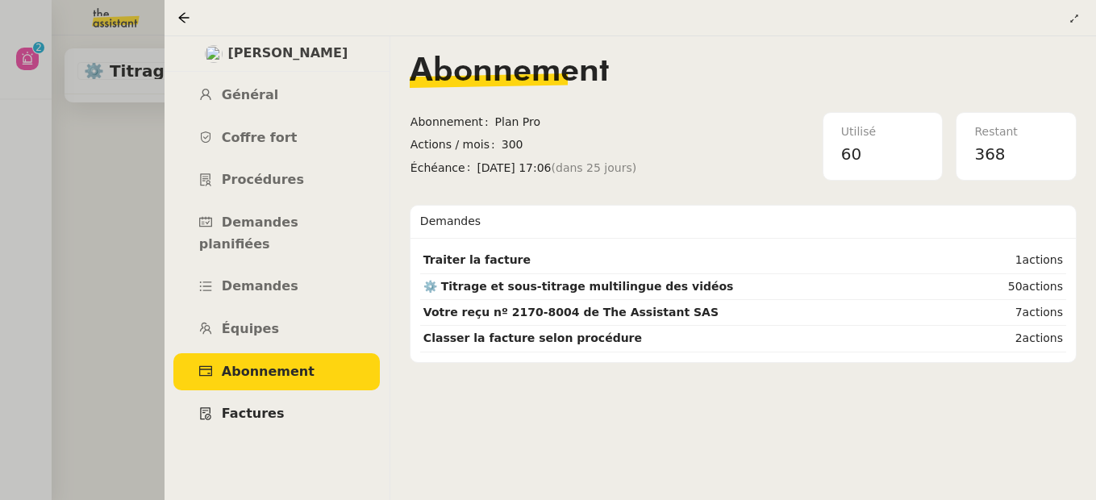
click at [269, 406] on span "Factures" at bounding box center [253, 413] width 63 height 15
click at [267, 278] on span "Demandes" at bounding box center [260, 285] width 77 height 15
